Goal: Task Accomplishment & Management: Use online tool/utility

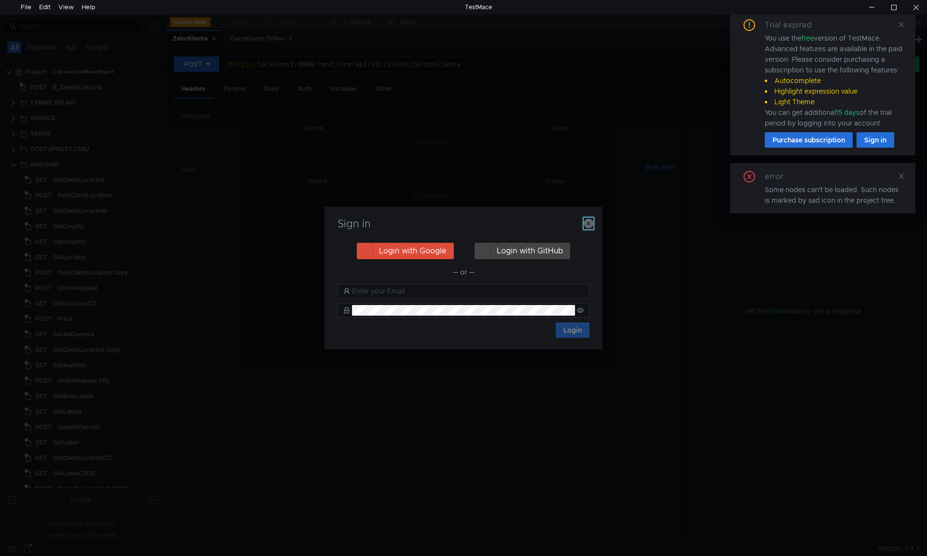
click at [588, 221] on icon "button" at bounding box center [588, 224] width 10 height 10
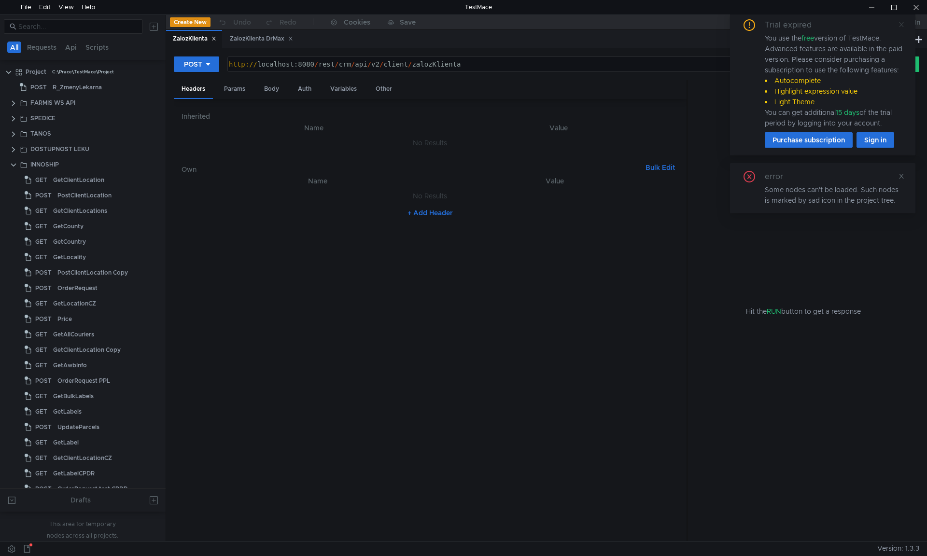
click at [900, 24] on icon at bounding box center [901, 24] width 7 height 7
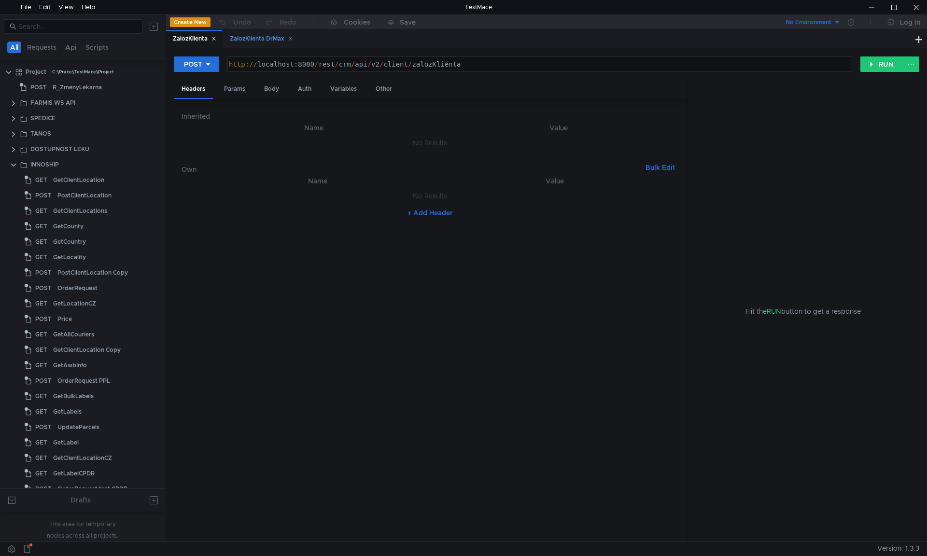
click at [259, 38] on div "ZalozKlienta DrMax" at bounding box center [261, 39] width 63 height 10
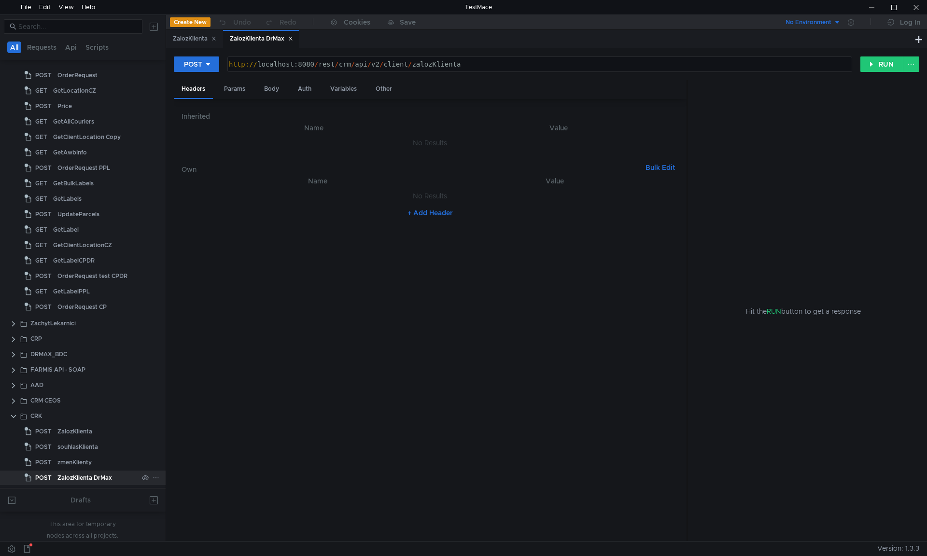
click at [91, 473] on div "ZalozKlienta DrMax" at bounding box center [84, 478] width 55 height 14
click at [91, 464] on div "zmenKlienty" at bounding box center [74, 462] width 34 height 14
click at [92, 478] on div "ZalozKlienta DrMax" at bounding box center [84, 478] width 55 height 14
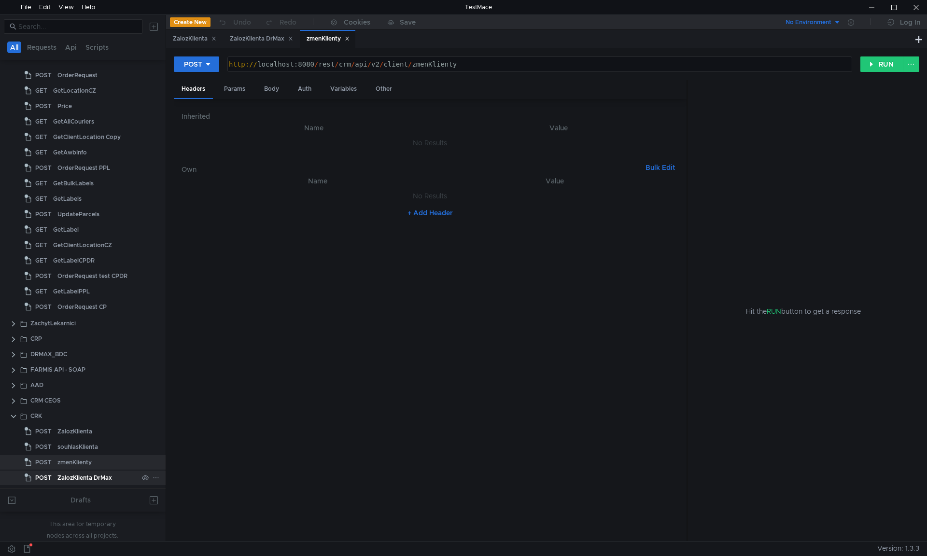
click at [92, 478] on div "ZalozKlienta DrMax" at bounding box center [84, 478] width 55 height 14
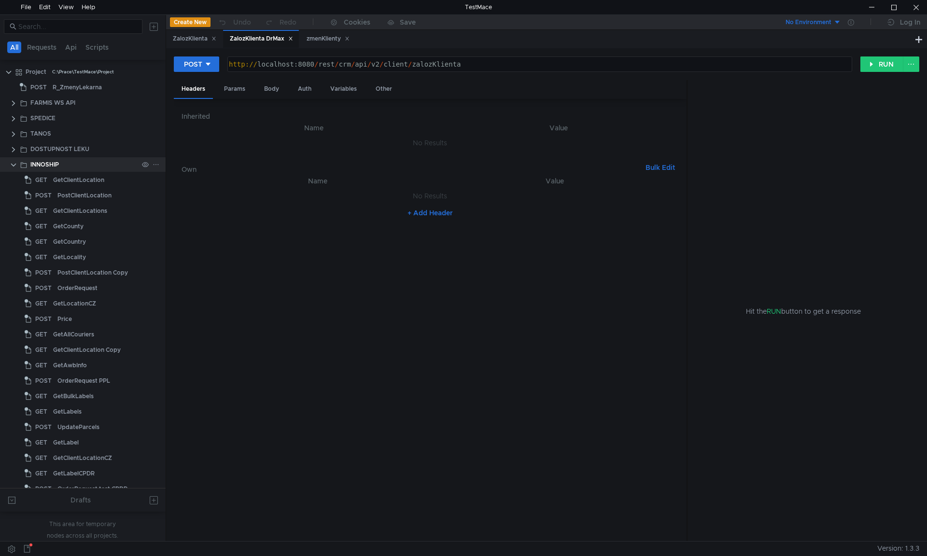
click at [12, 165] on clr-icon at bounding box center [14, 165] width 8 height 8
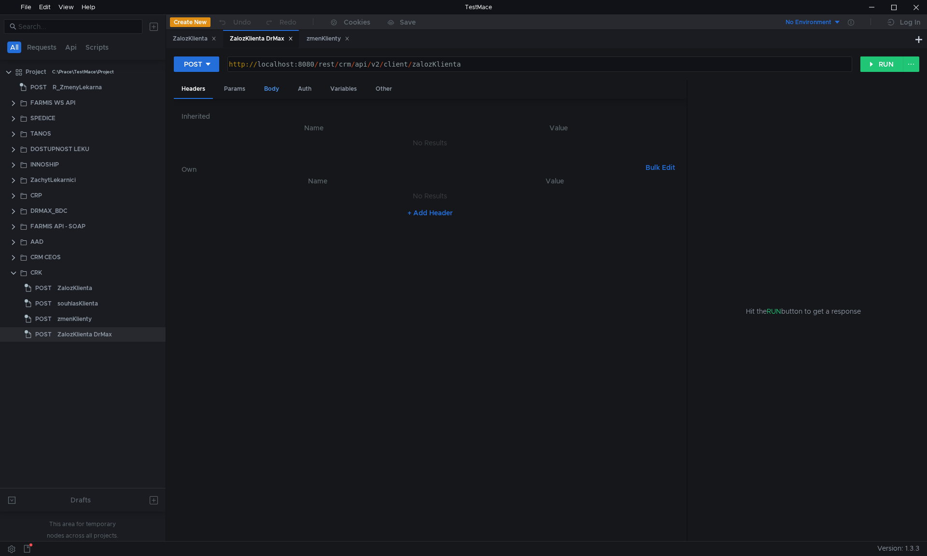
click at [271, 88] on div "Body" at bounding box center [271, 89] width 30 height 18
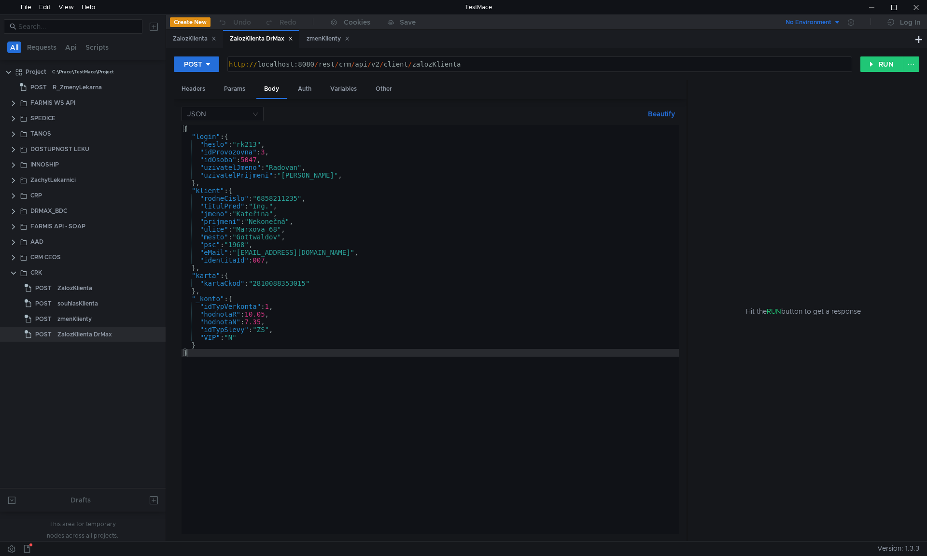
click at [249, 149] on div "{ "login" : { "heslo" : "rk213" , "idProvozovna" : 3 , "idOsoba" : 5047 , "uziv…" at bounding box center [429, 337] width 497 height 424
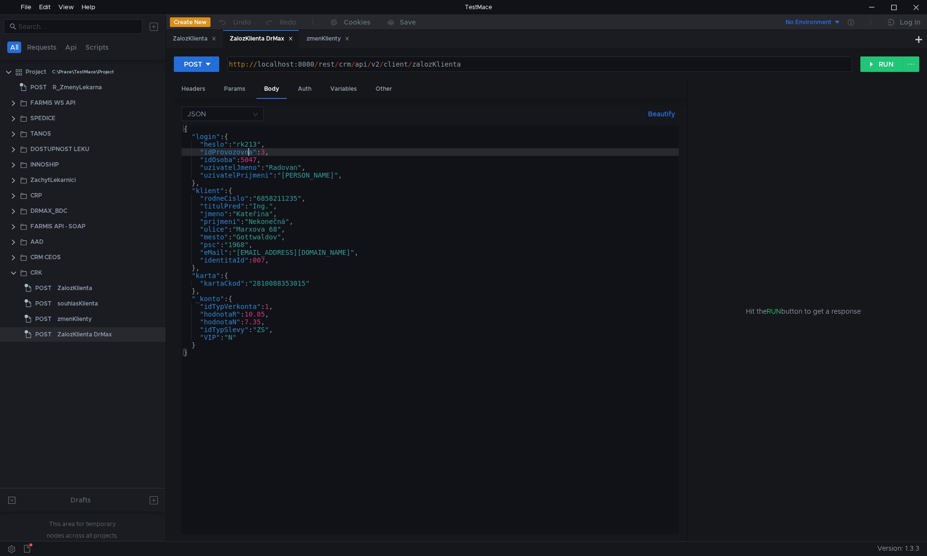
click at [249, 149] on div "{ "login" : { "heslo" : "rk213" , "idProvozovna" : 3 , "idOsoba" : 5047 , "uziv…" at bounding box center [429, 337] width 497 height 424
click at [249, 148] on div "{ "login" : { "heslo" : "rk213" , "idProvozovna" : 3 , "idOsoba" : 5047 , "uziv…" at bounding box center [429, 337] width 497 height 424
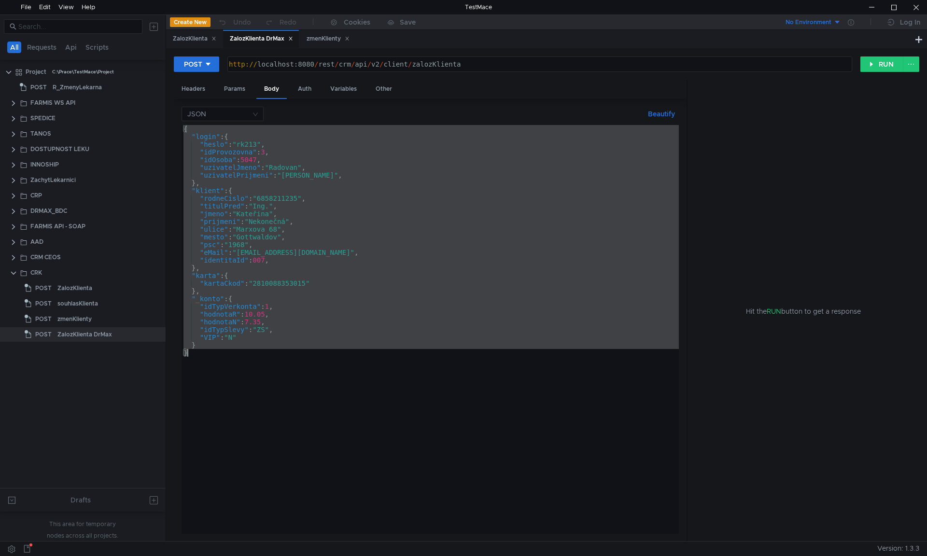
click at [253, 144] on div "{ "login" : { "heslo" : "rk213" , "idProvozovna" : 3 , "idOsoba" : 5047 , "uziv…" at bounding box center [429, 329] width 497 height 409
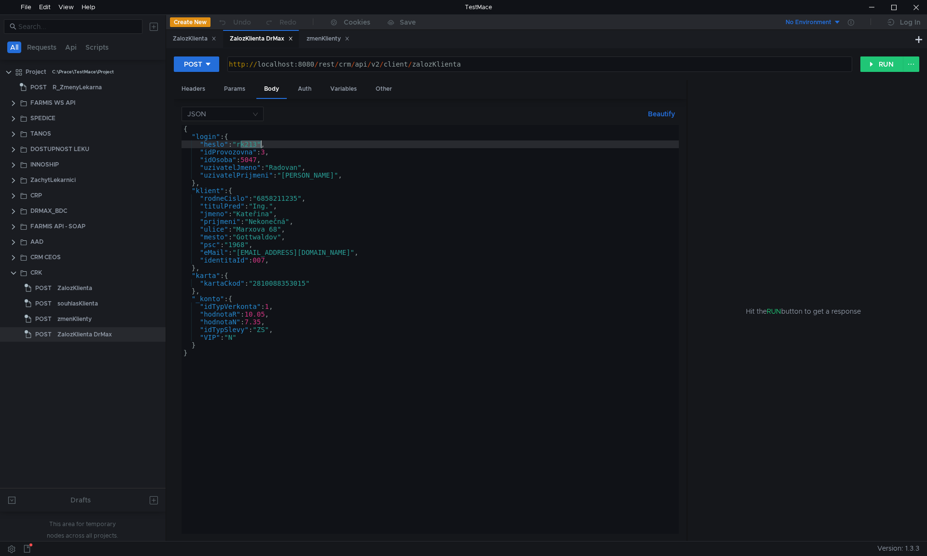
click at [253, 144] on div "{ "login" : { "heslo" : "rk213" , "idProvozovna" : 3 , "idOsoba" : 5047 , "uziv…" at bounding box center [429, 337] width 497 height 424
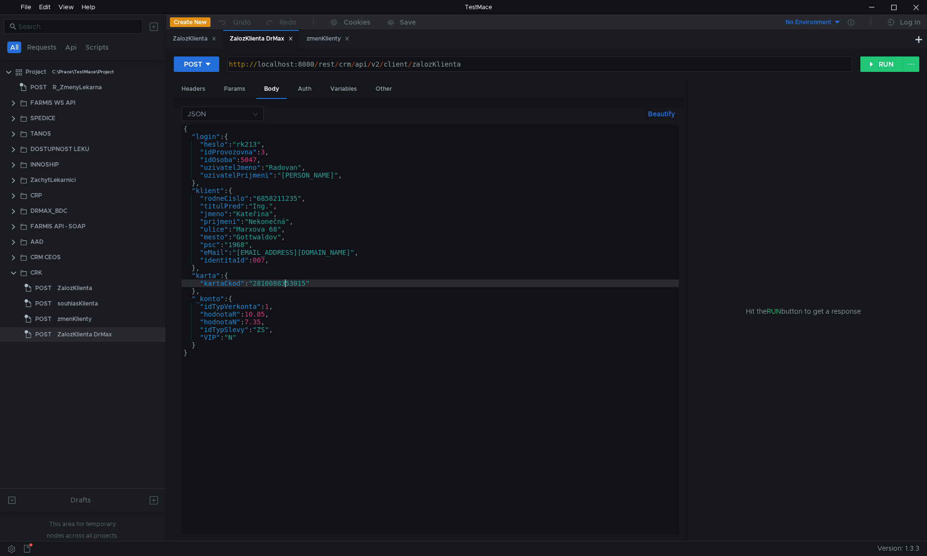
click at [283, 280] on div "{ "login" : { "heslo" : "rk213" , "idProvozovna" : 3 , "idOsoba" : 5047 , "uziv…" at bounding box center [429, 337] width 497 height 424
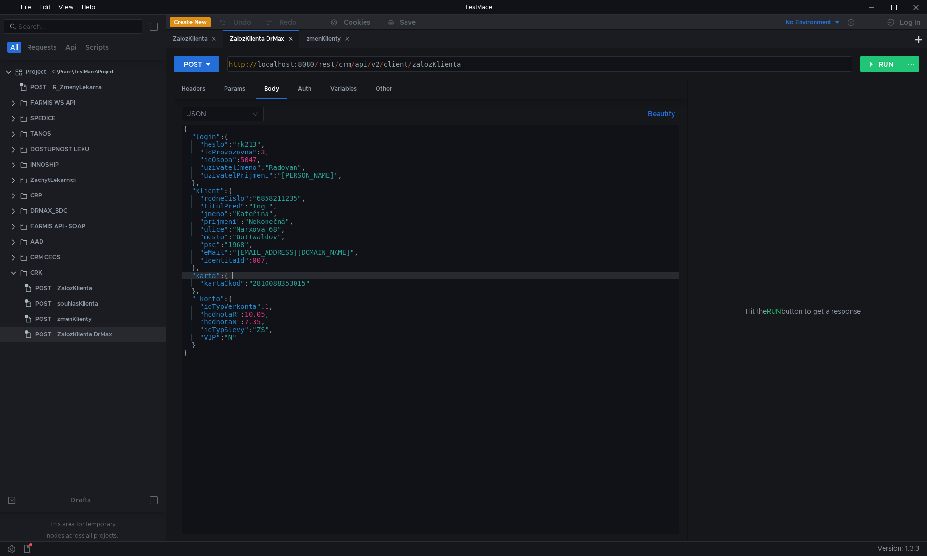
click at [441, 276] on div "{ "login" : { "heslo" : "rk213" , "idProvozovna" : 3 , "idOsoba" : 5047 , "uziv…" at bounding box center [429, 337] width 497 height 424
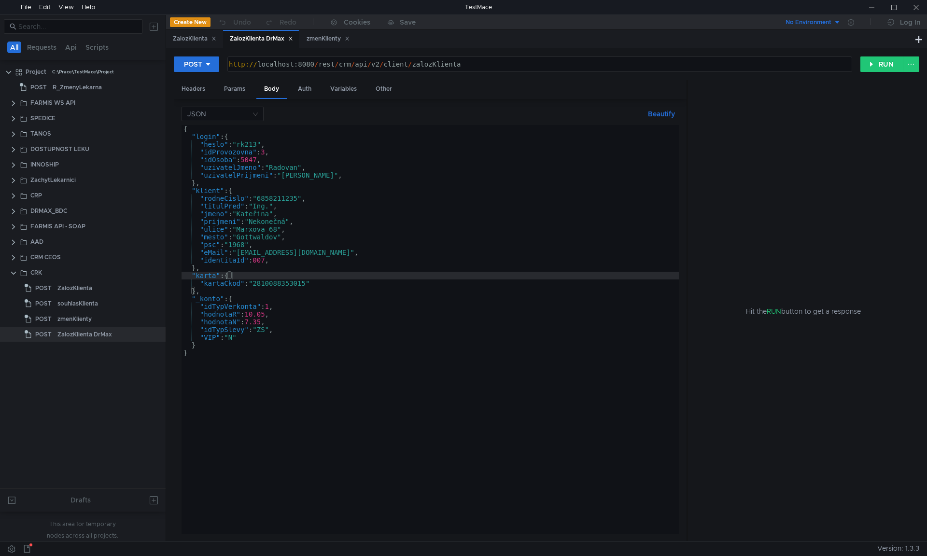
type textarea ""ulice": "[PERSON_NAME][STREET_ADDRESS]","
click at [608, 231] on div "{ "login" : { "heslo" : "rk213" , "idProvozovna" : 3 , "idOsoba" : 5047 , "uziv…" at bounding box center [429, 337] width 497 height 424
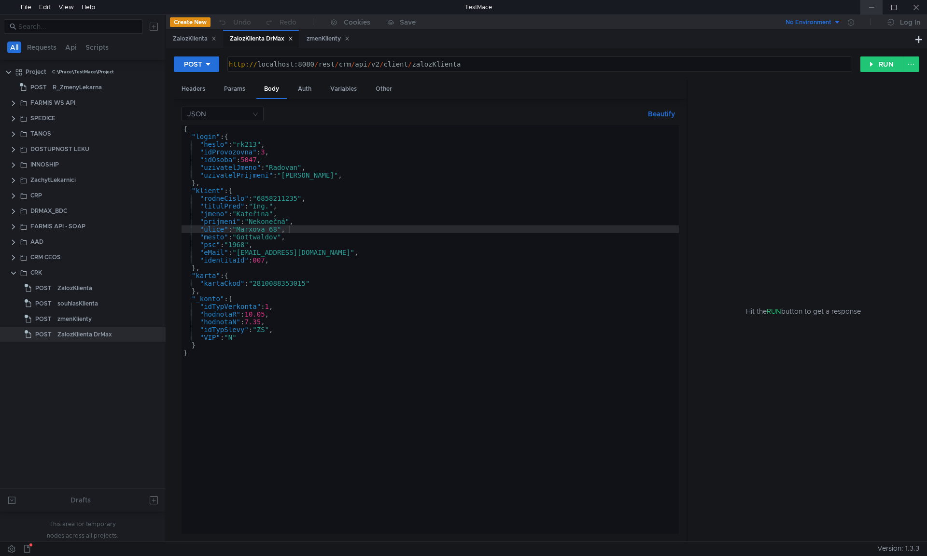
click at [874, 11] on div at bounding box center [871, 7] width 22 height 14
